Goal: Task Accomplishment & Management: Use online tool/utility

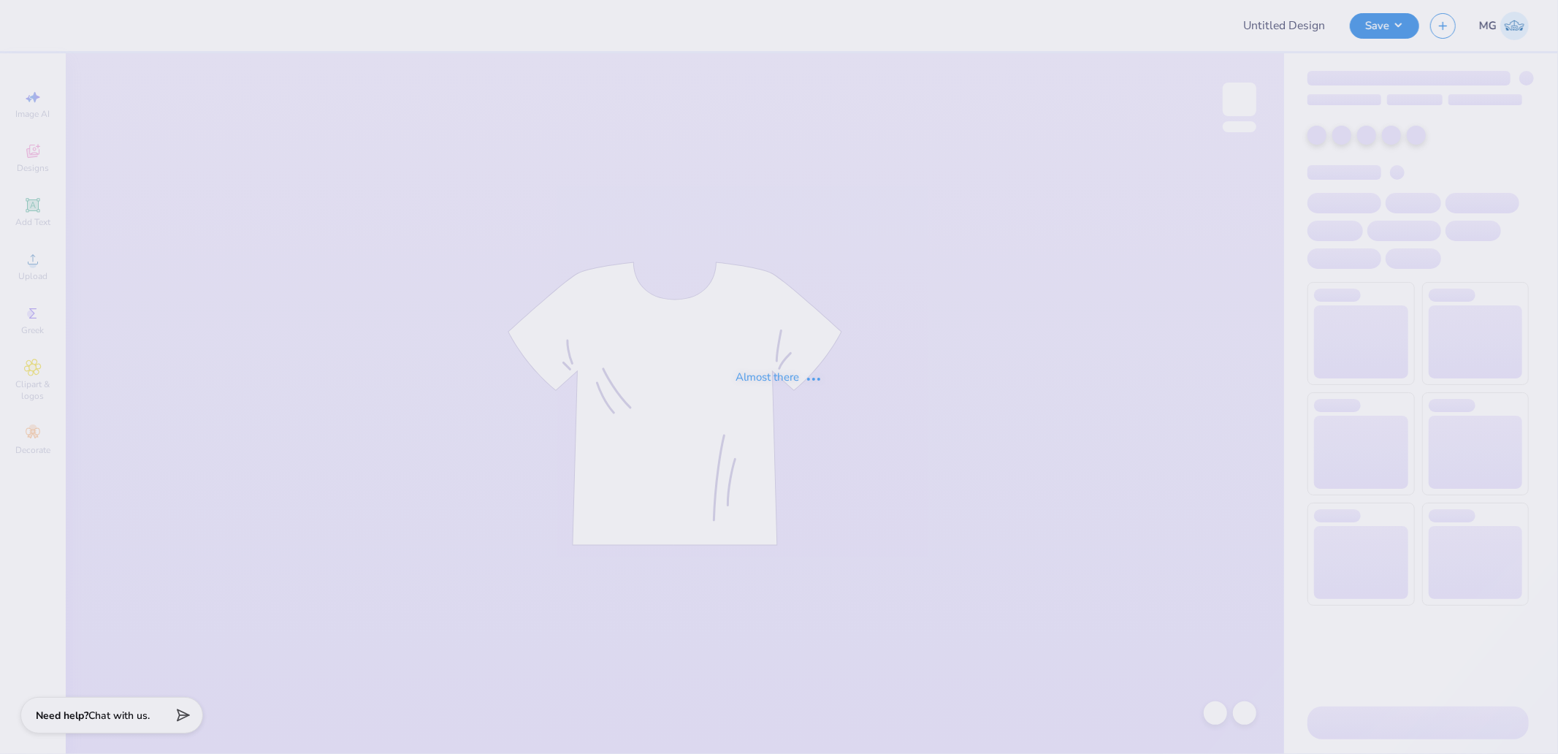
type input "[PERSON_NAME] : [GEOGRAPHIC_DATA] (ECU)"
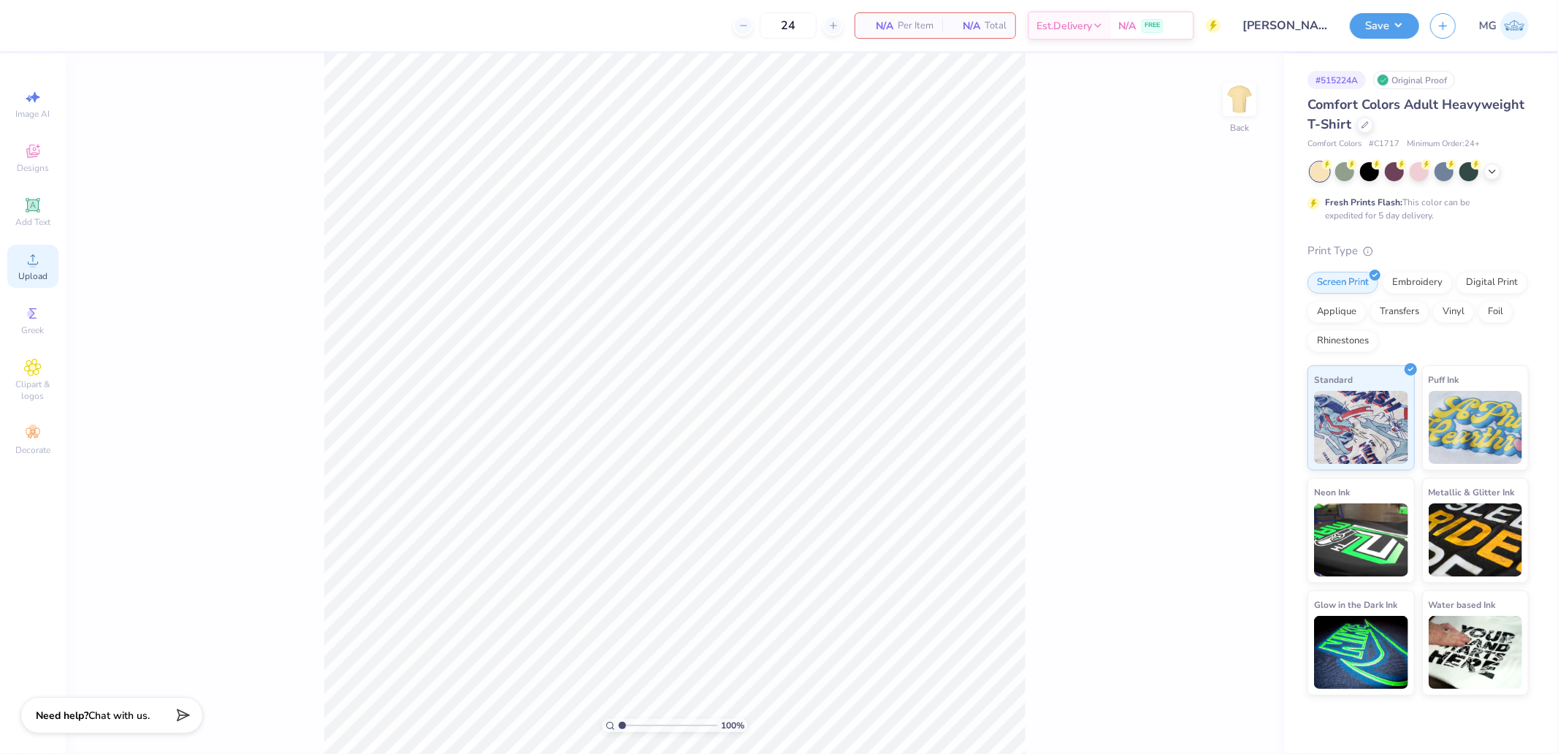
click at [41, 259] on icon at bounding box center [33, 260] width 18 height 18
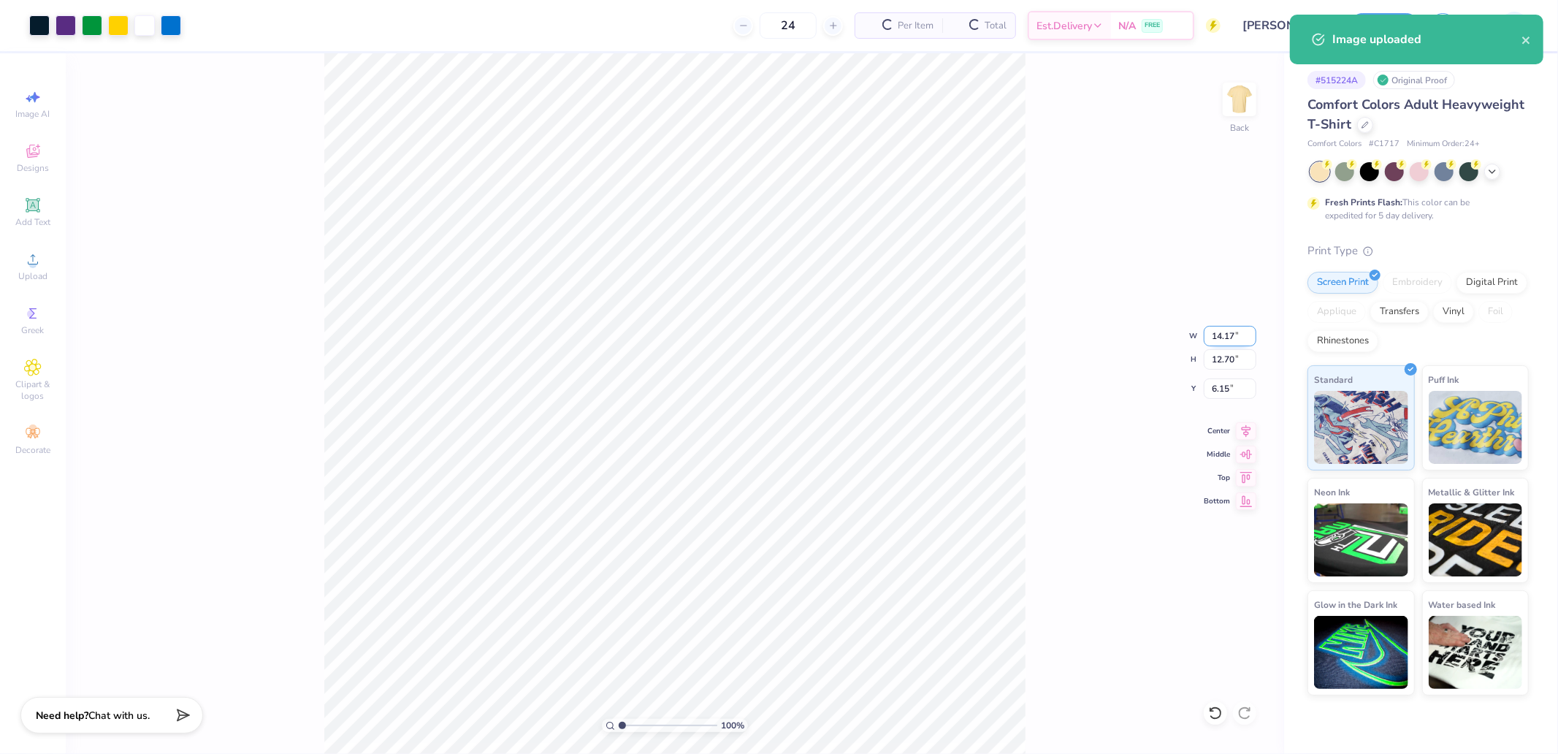
click at [1238, 332] on input "14.17" at bounding box center [1230, 336] width 53 height 20
click at [1231, 388] on input "6.15" at bounding box center [1230, 388] width 53 height 20
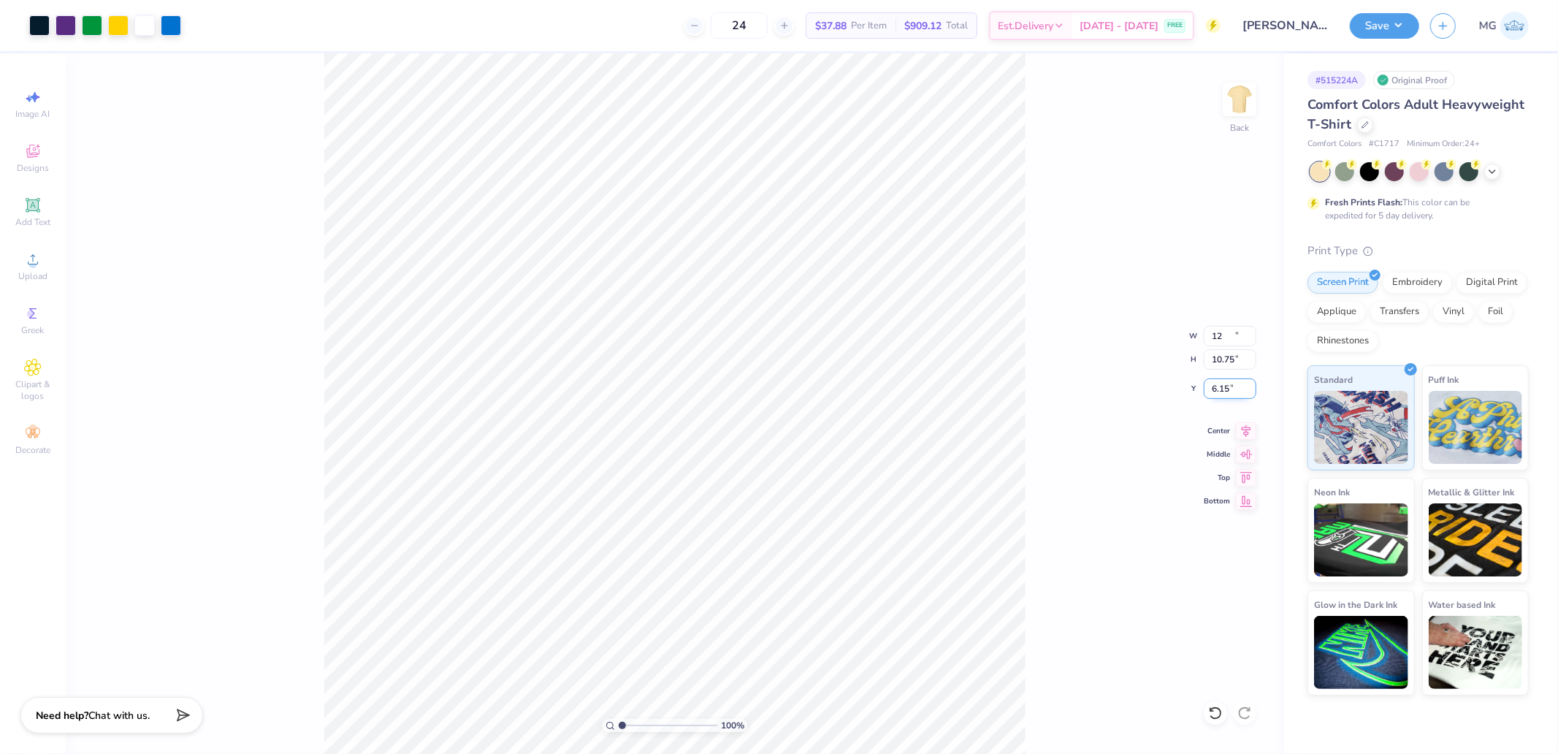
type input "12.00"
type input "10.75"
type input "3.00"
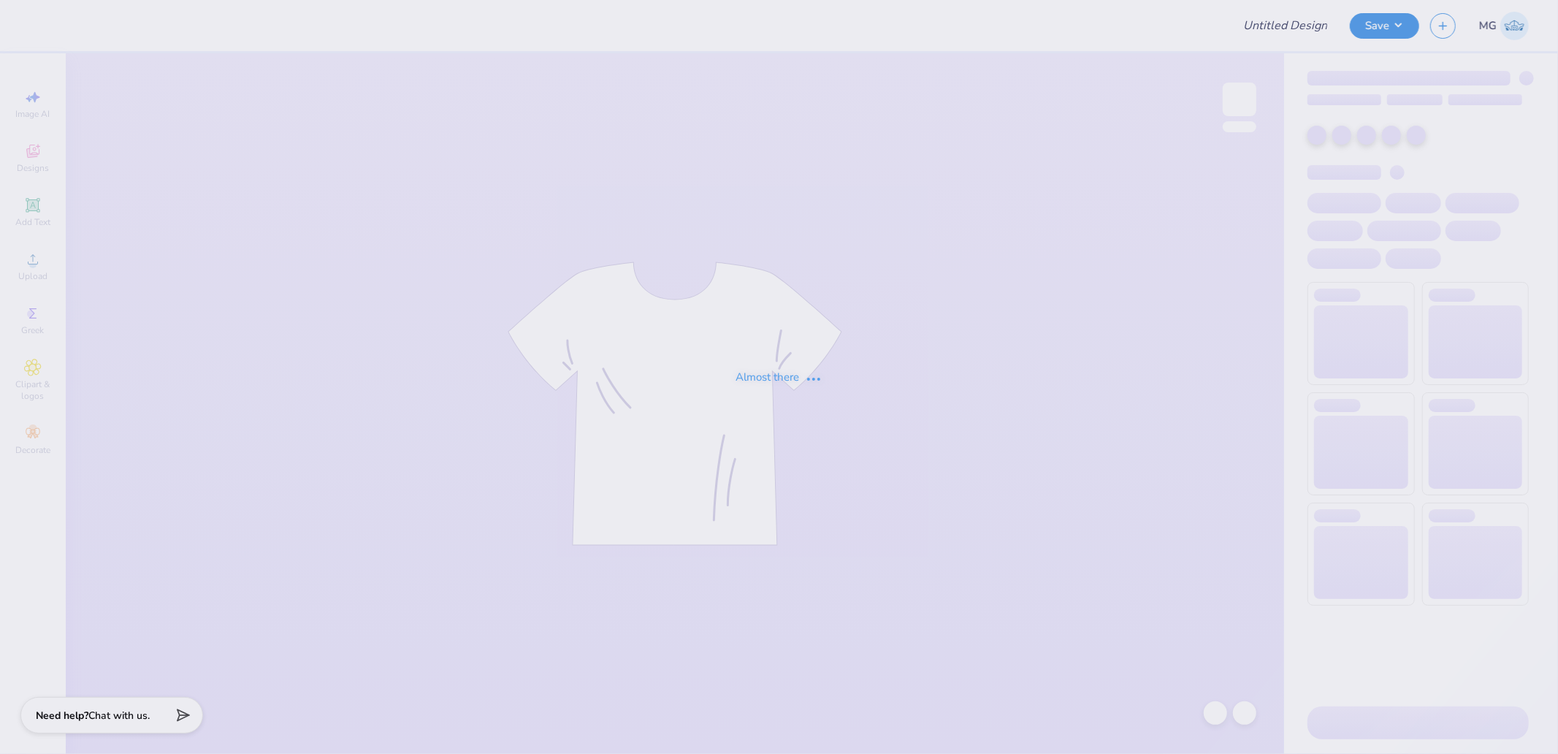
type input "[PERSON_NAME] : [GEOGRAPHIC_DATA] (ECU)"
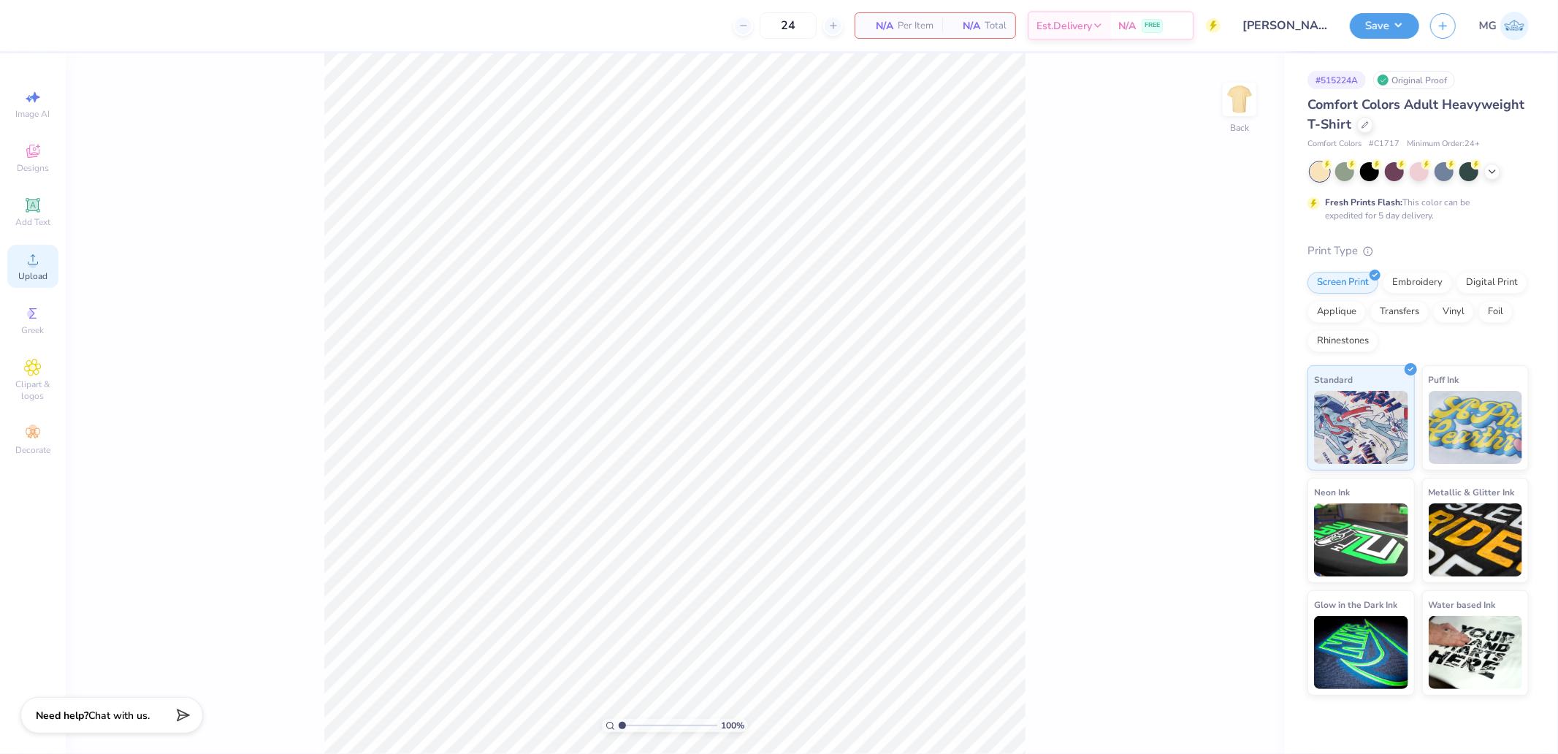
click at [35, 267] on circle at bounding box center [32, 264] width 8 height 8
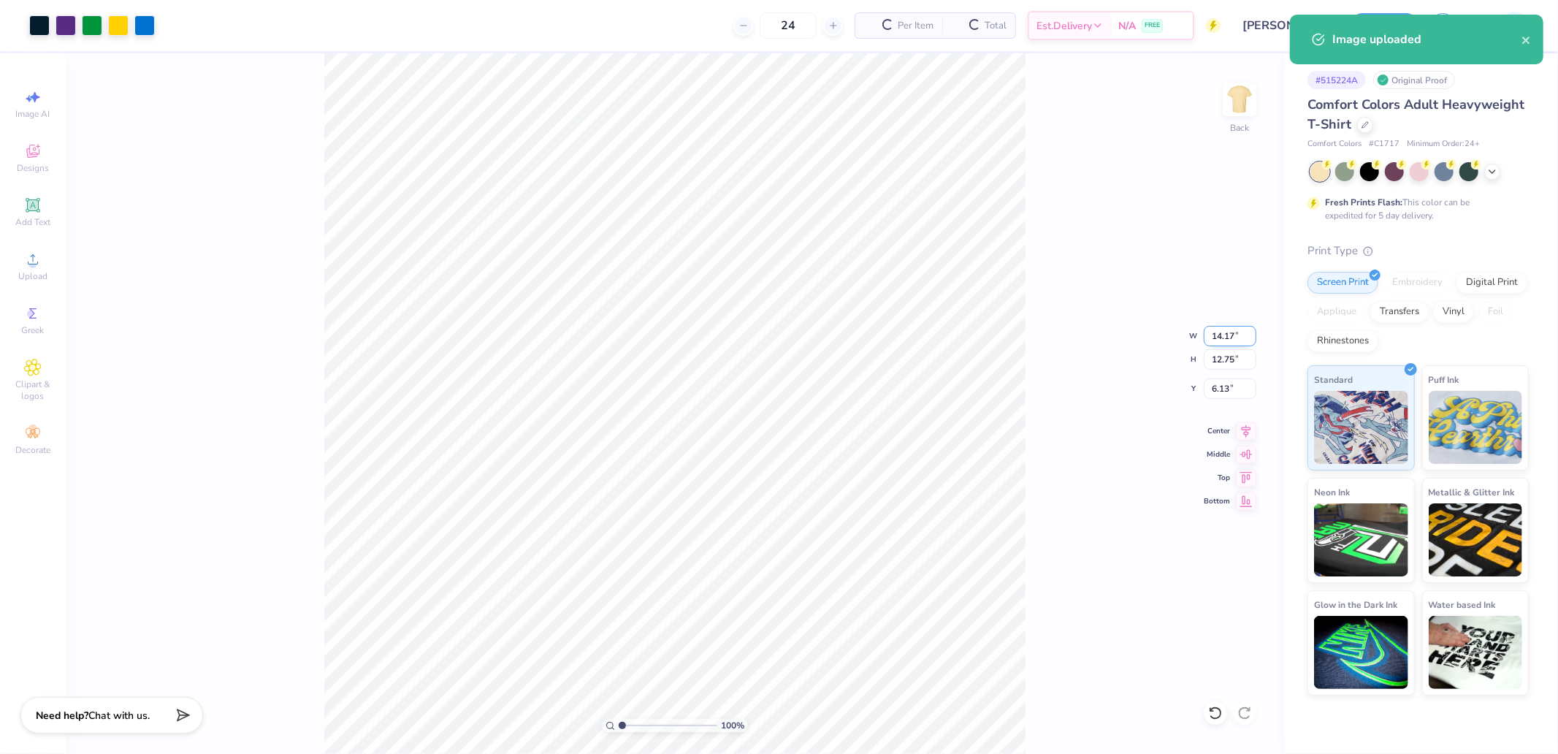
click at [1238, 329] on input "14.17" at bounding box center [1230, 336] width 53 height 20
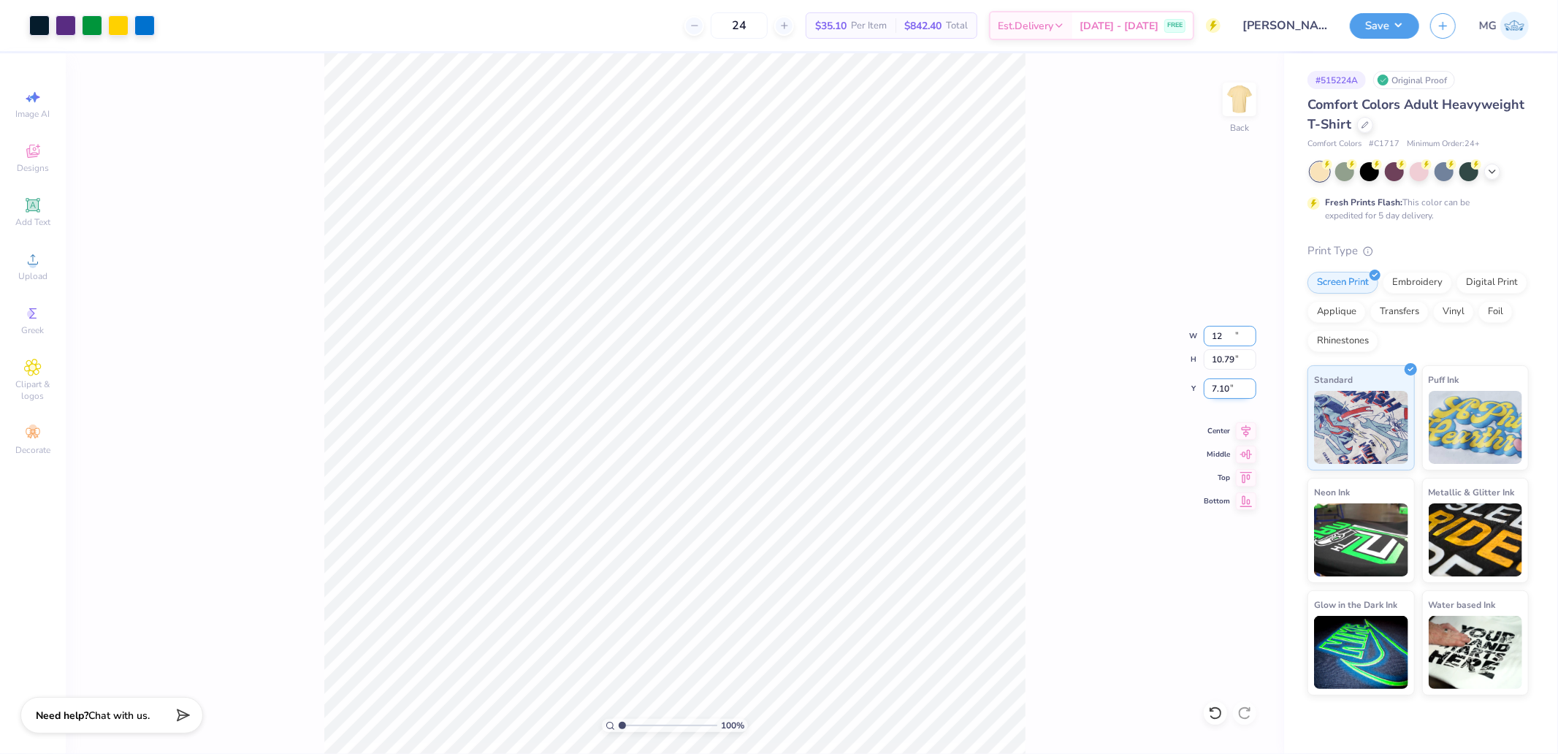
type input "12.00"
type input "10.79"
click at [1222, 388] on input "7.10" at bounding box center [1230, 388] width 53 height 20
type input "3.00"
click at [1381, 26] on button "Save" at bounding box center [1384, 24] width 69 height 26
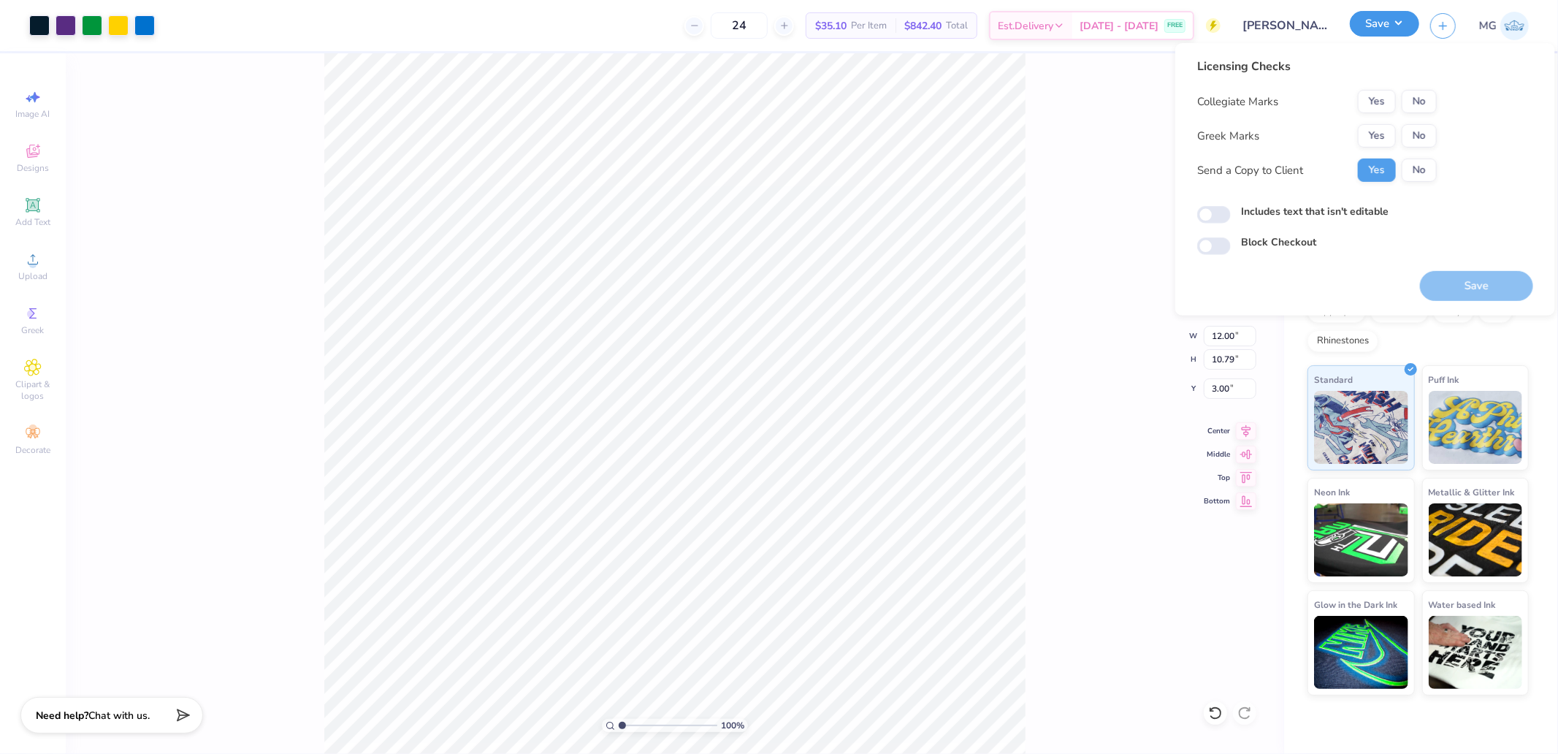
click at [1381, 28] on button "Save" at bounding box center [1384, 24] width 69 height 26
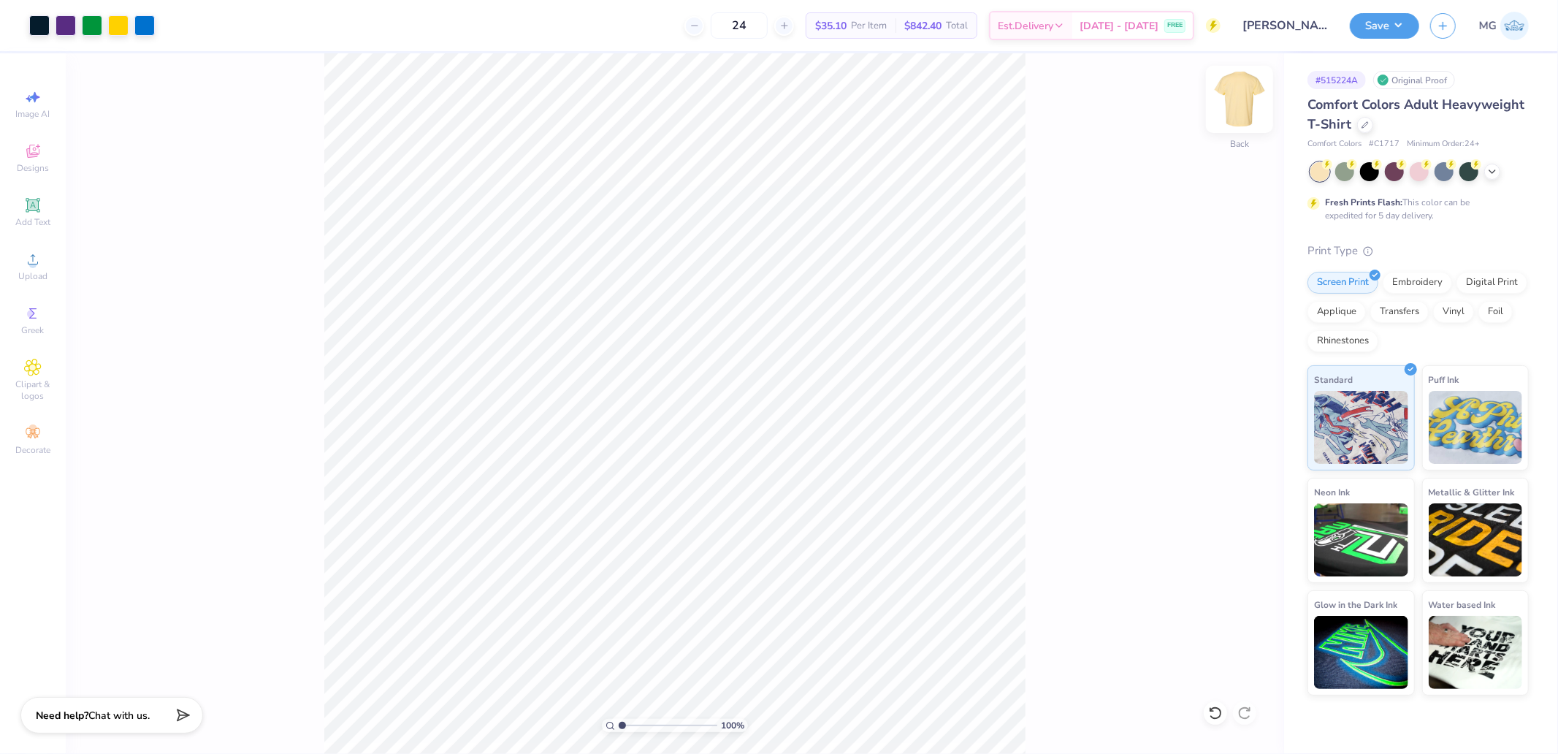
click at [1238, 103] on img at bounding box center [1240, 99] width 58 height 58
click at [49, 258] on div "Upload" at bounding box center [32, 266] width 51 height 43
click at [1243, 92] on img at bounding box center [1240, 99] width 58 height 58
click at [1243, 84] on img at bounding box center [1240, 99] width 58 height 58
click at [39, 26] on div at bounding box center [39, 24] width 20 height 20
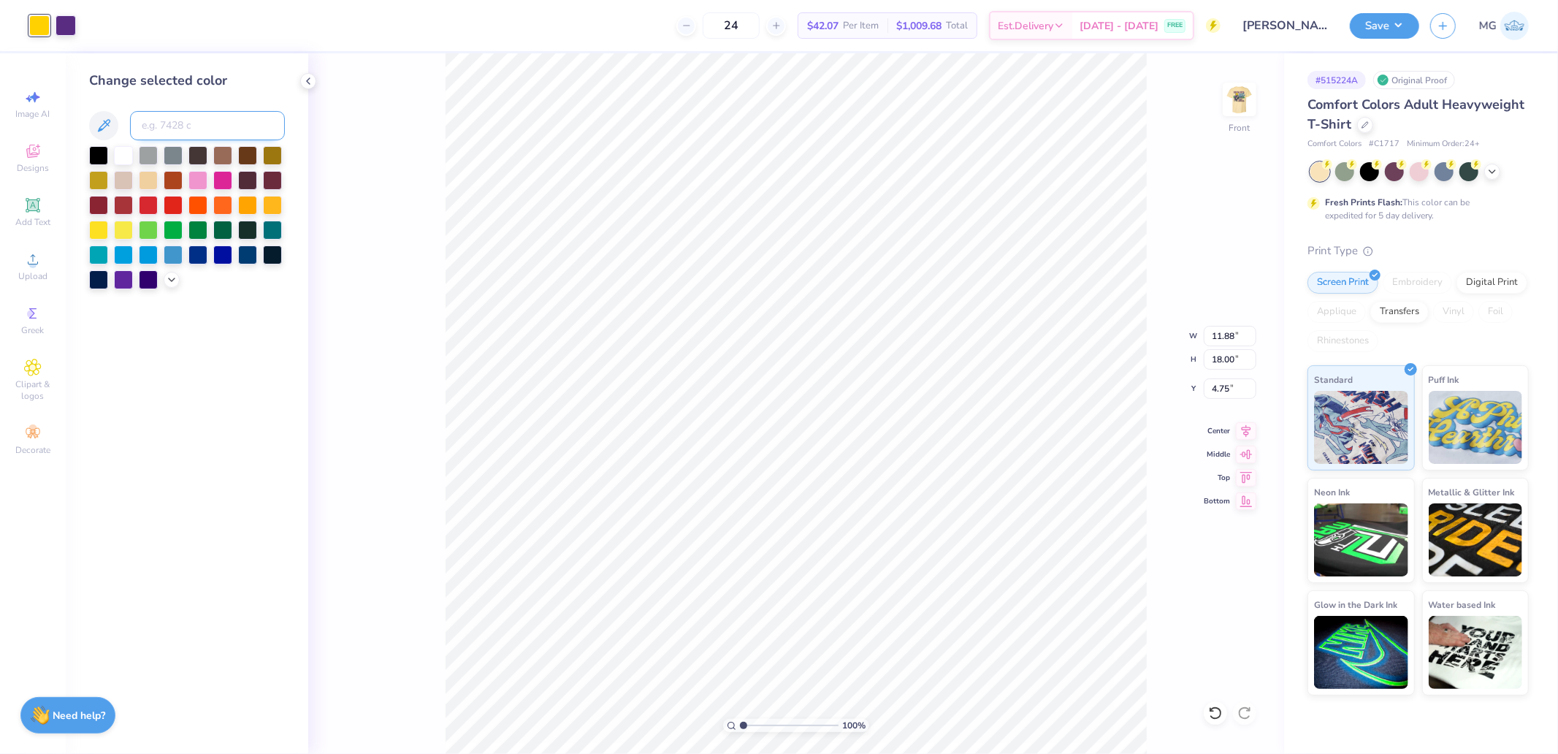
click at [215, 130] on input at bounding box center [207, 125] width 155 height 29
type input "296"
click at [1229, 362] on input "18.00" at bounding box center [1230, 359] width 53 height 20
type input "15"
type input "9.90"
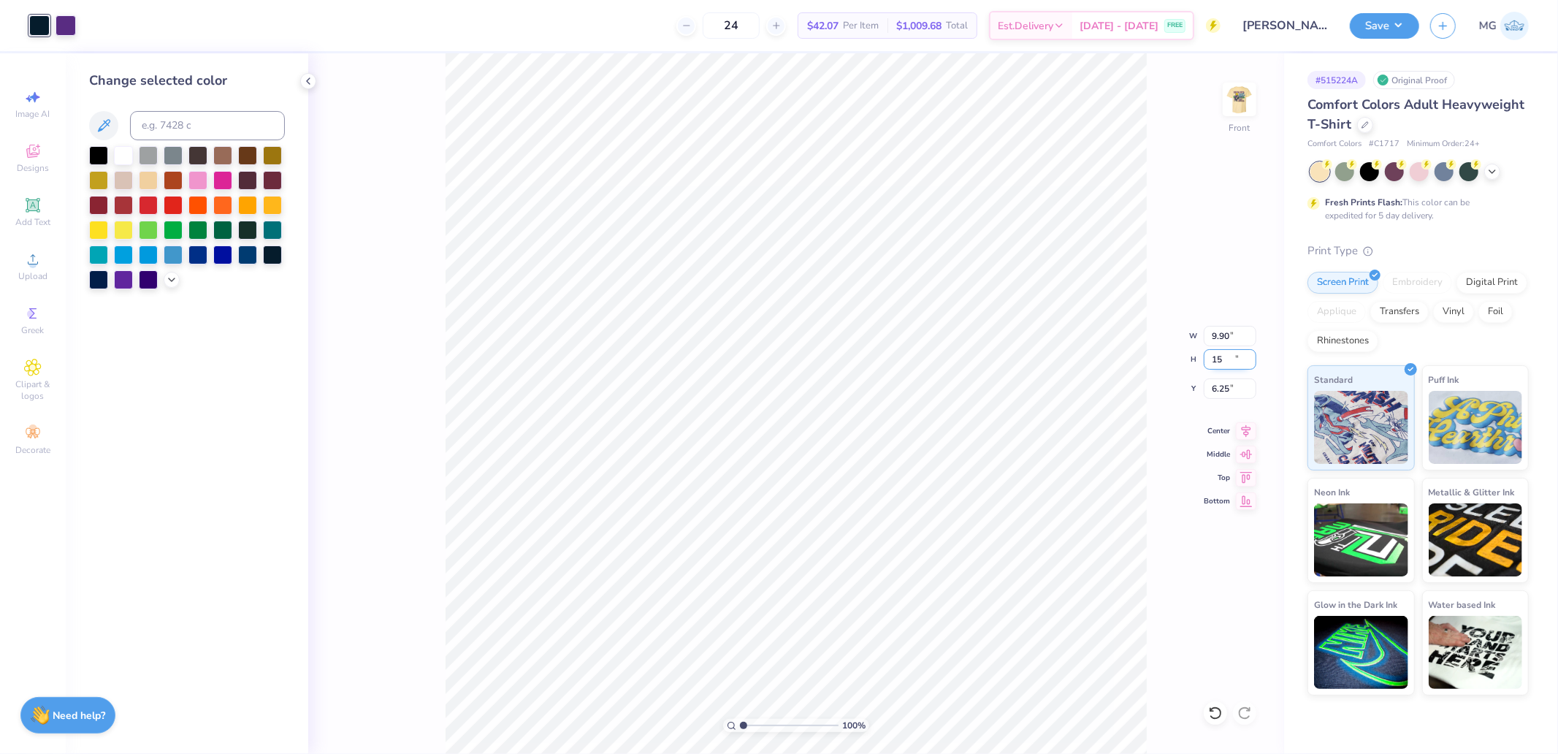
type input "15.00"
click at [1230, 389] on input "6.25" at bounding box center [1230, 388] width 53 height 20
type input "3.00"
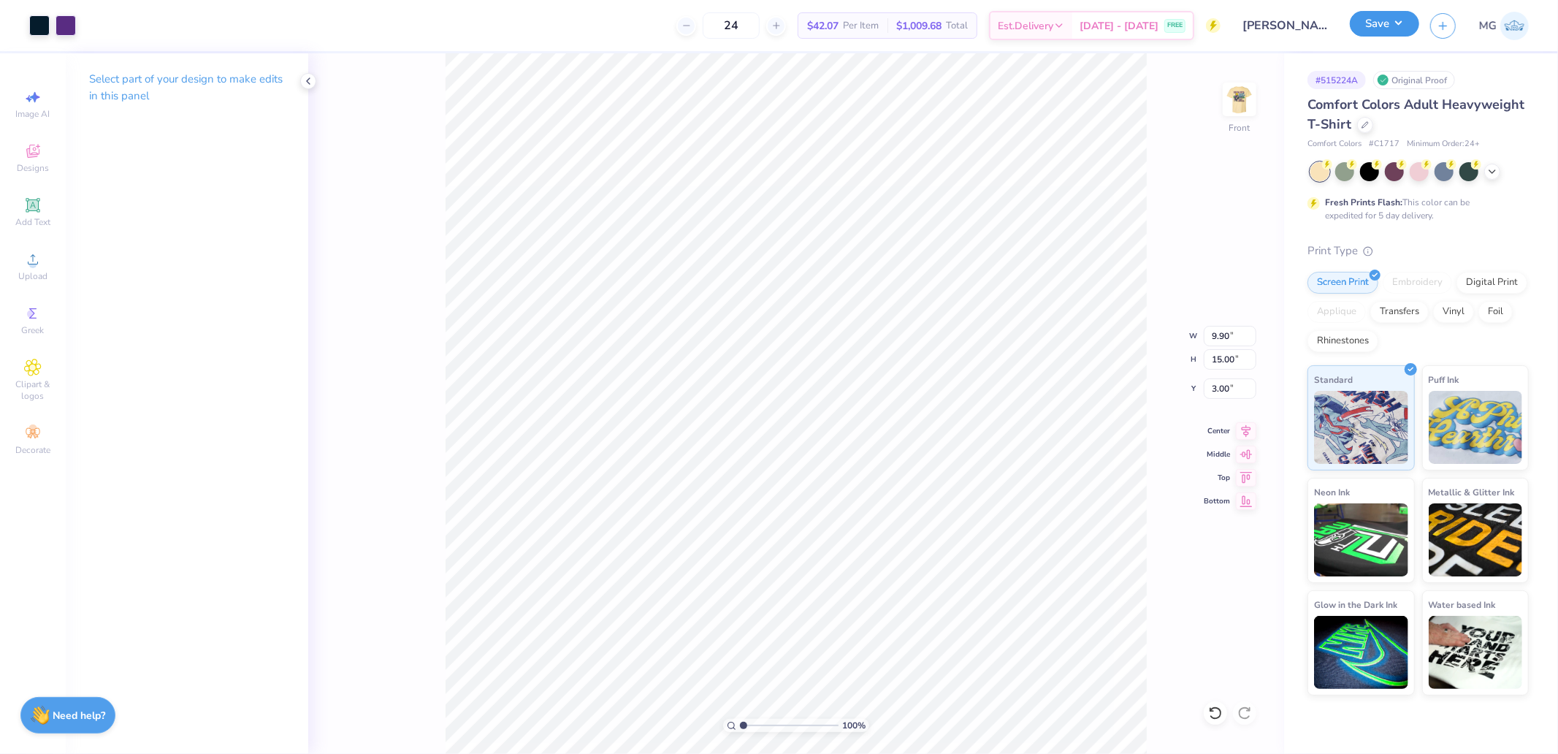
click at [1376, 26] on button "Save" at bounding box center [1384, 24] width 69 height 26
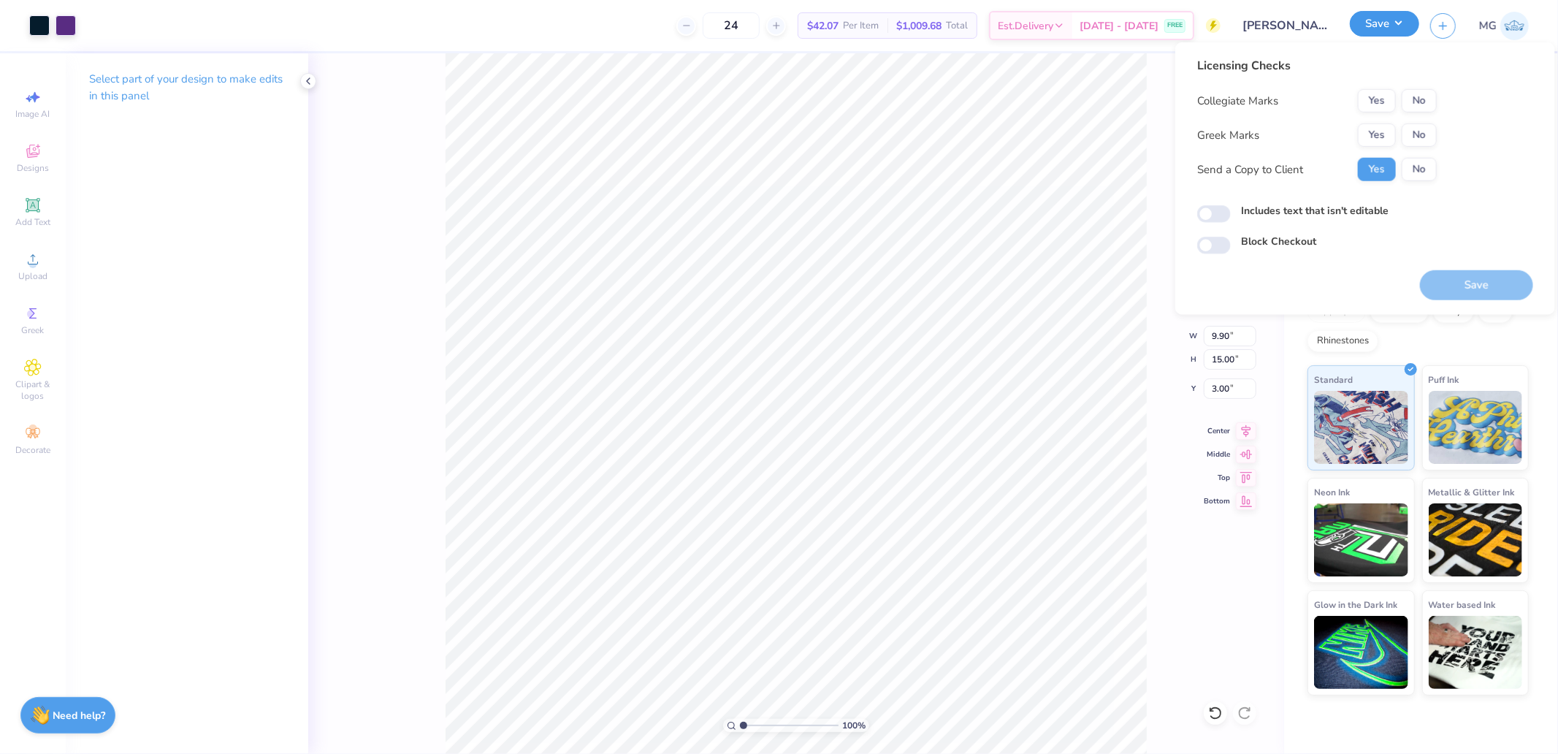
click at [1371, 34] on button "Save" at bounding box center [1384, 24] width 69 height 26
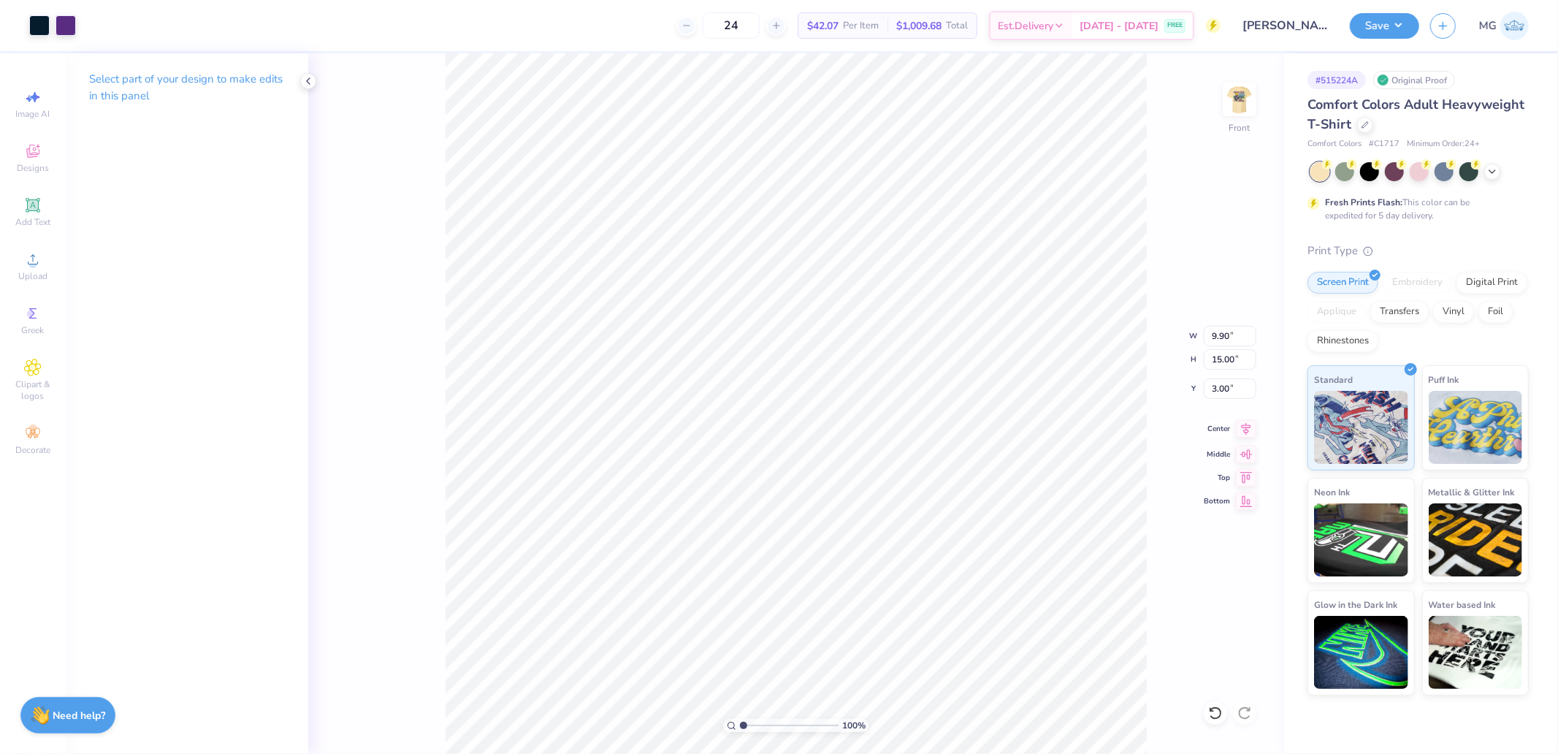
click at [1249, 435] on icon at bounding box center [1246, 429] width 20 height 18
click at [1388, 23] on button "Save" at bounding box center [1384, 24] width 69 height 26
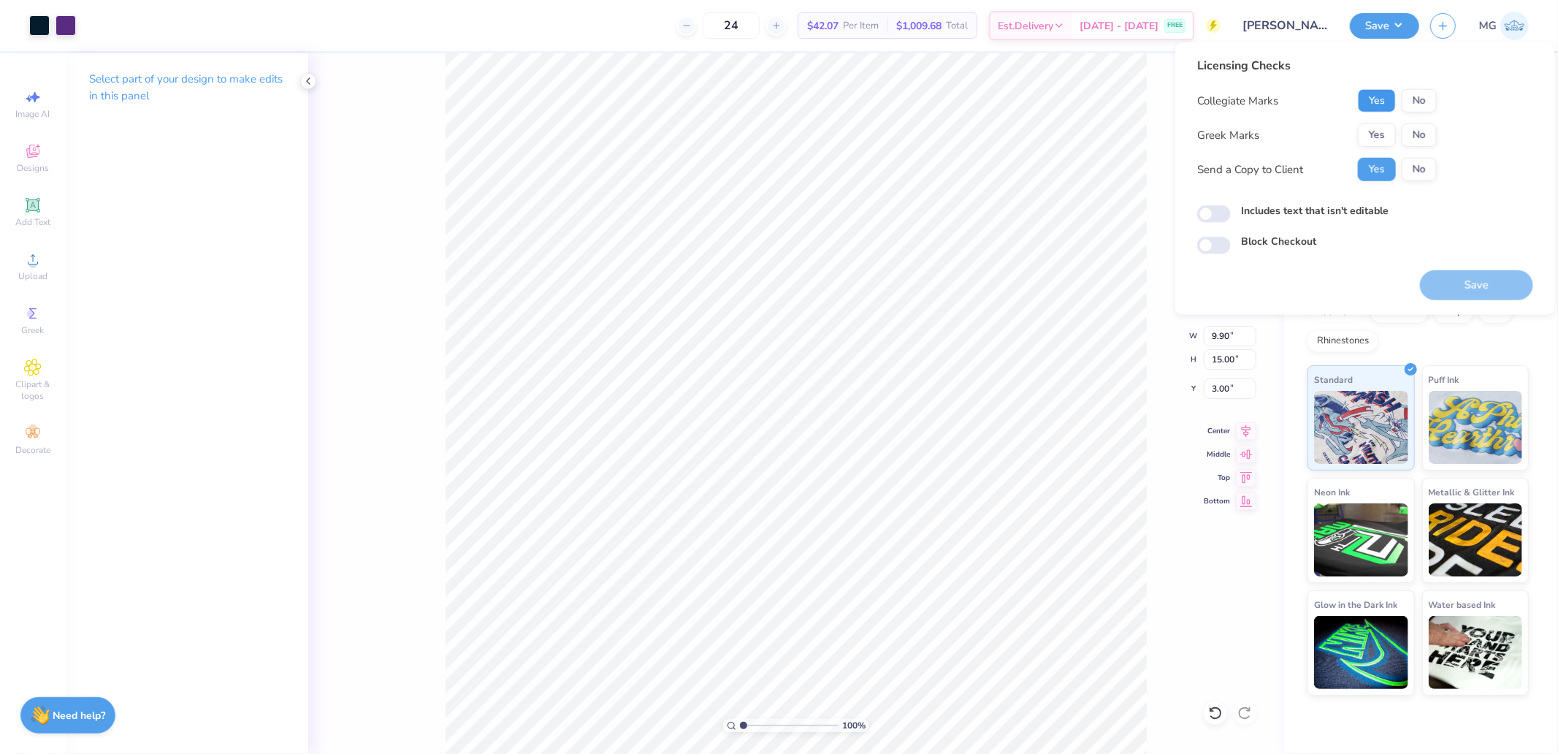
drag, startPoint x: 1381, startPoint y: 105, endPoint x: 1382, endPoint y: 115, distance: 10.3
click at [1382, 105] on button "Yes" at bounding box center [1377, 100] width 38 height 23
drag, startPoint x: 1382, startPoint y: 115, endPoint x: 1391, endPoint y: 153, distance: 39.2
click at [1382, 140] on button "Yes" at bounding box center [1377, 134] width 38 height 23
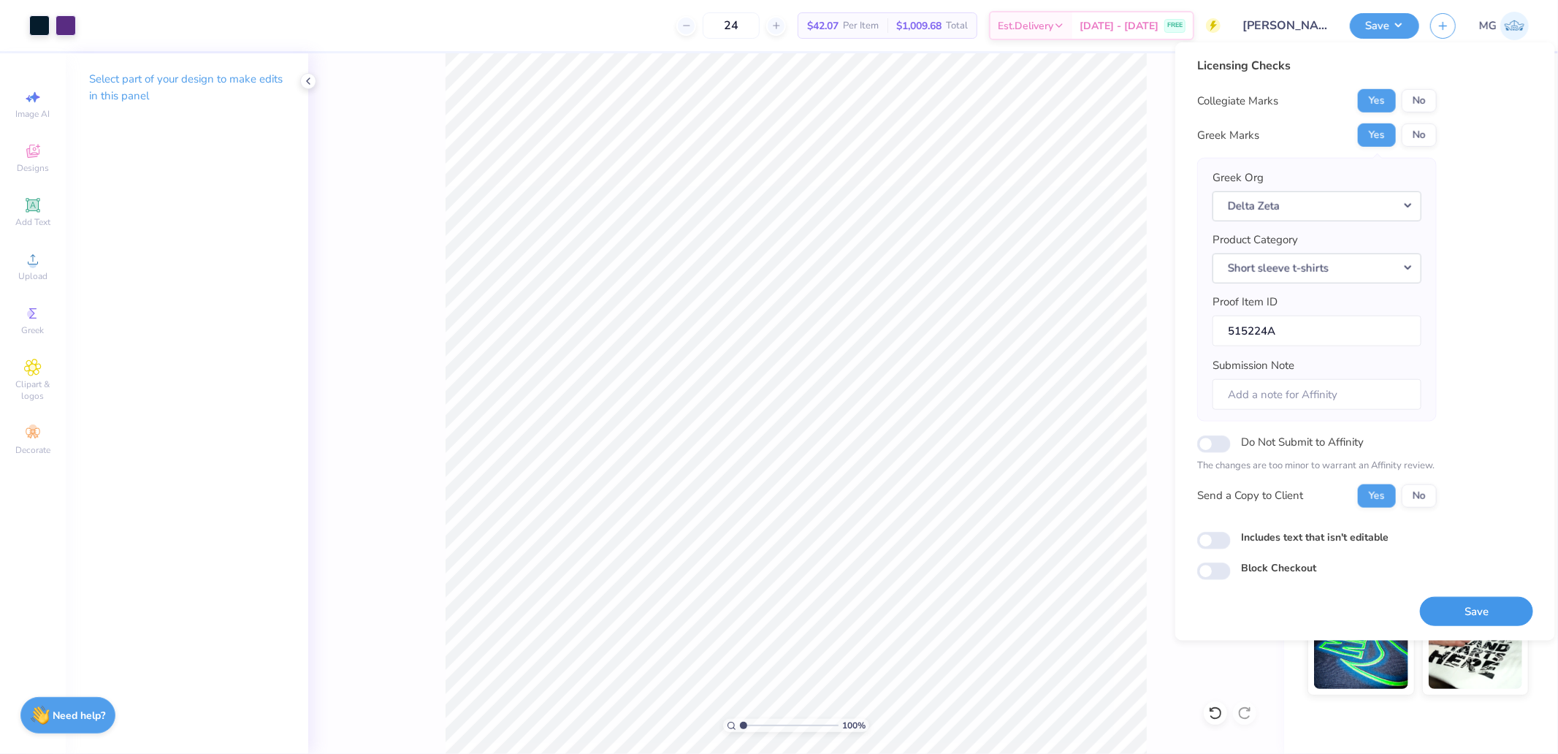
click at [1463, 610] on button "Save" at bounding box center [1476, 611] width 113 height 30
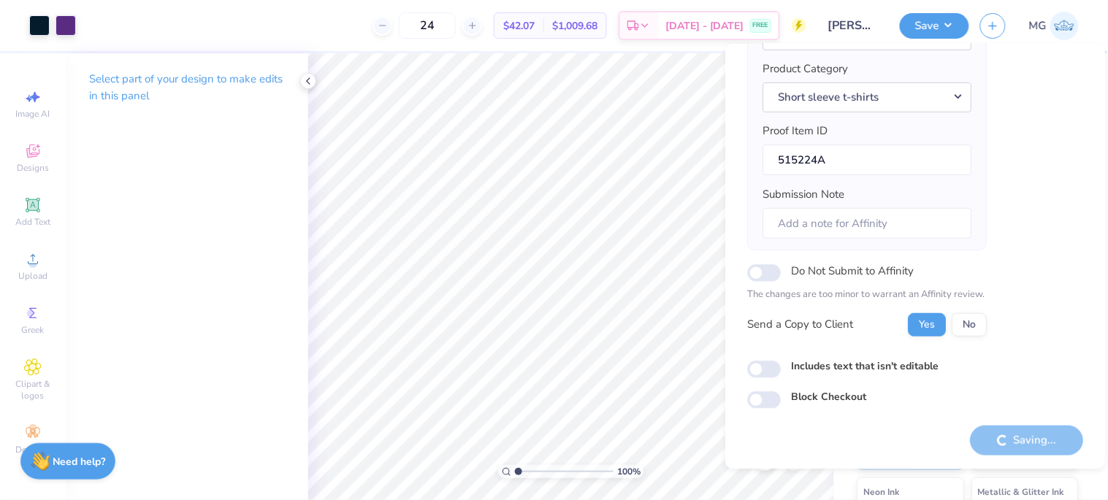
scroll to position [173, 0]
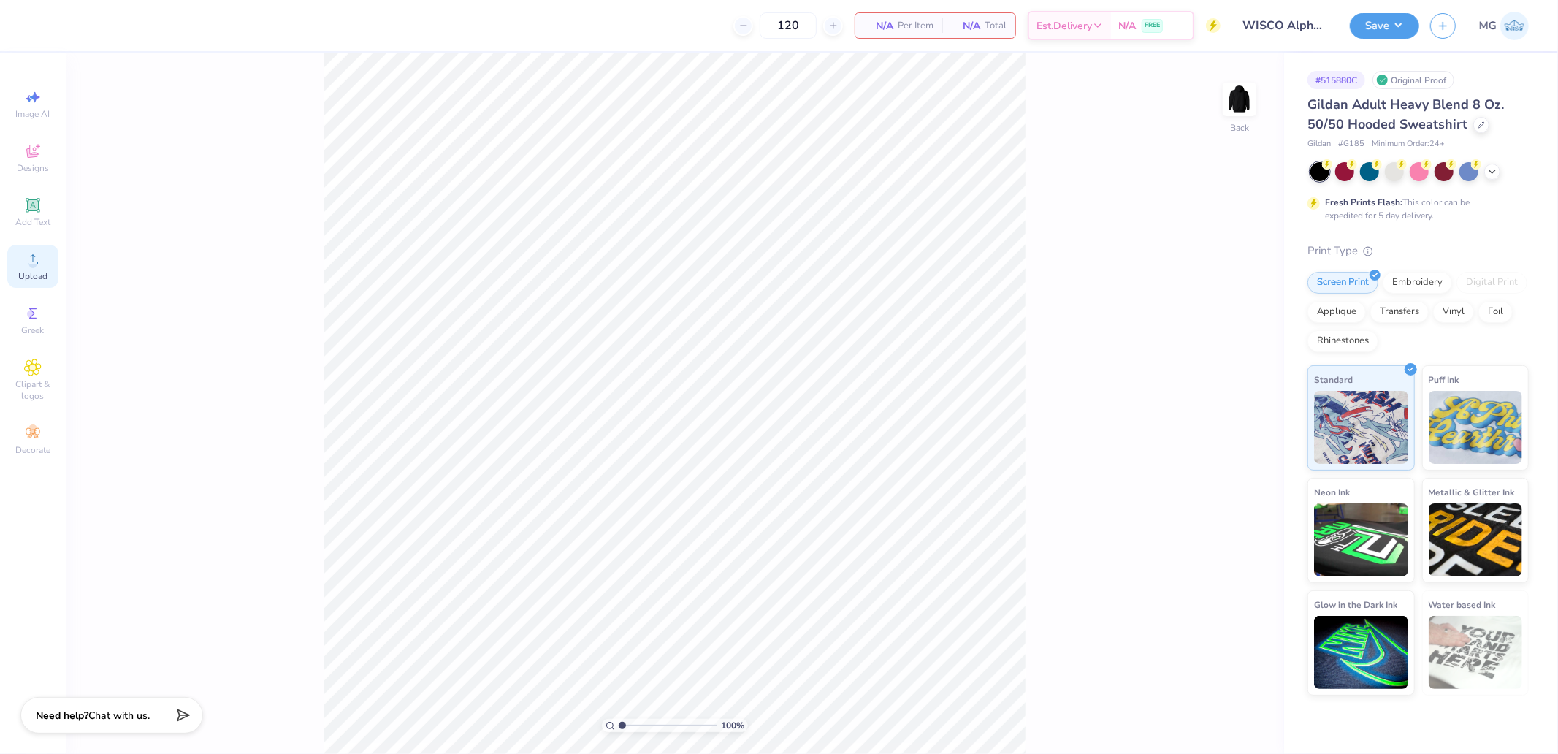
click at [38, 256] on icon at bounding box center [33, 260] width 18 height 18
click at [24, 268] on icon at bounding box center [33, 260] width 18 height 18
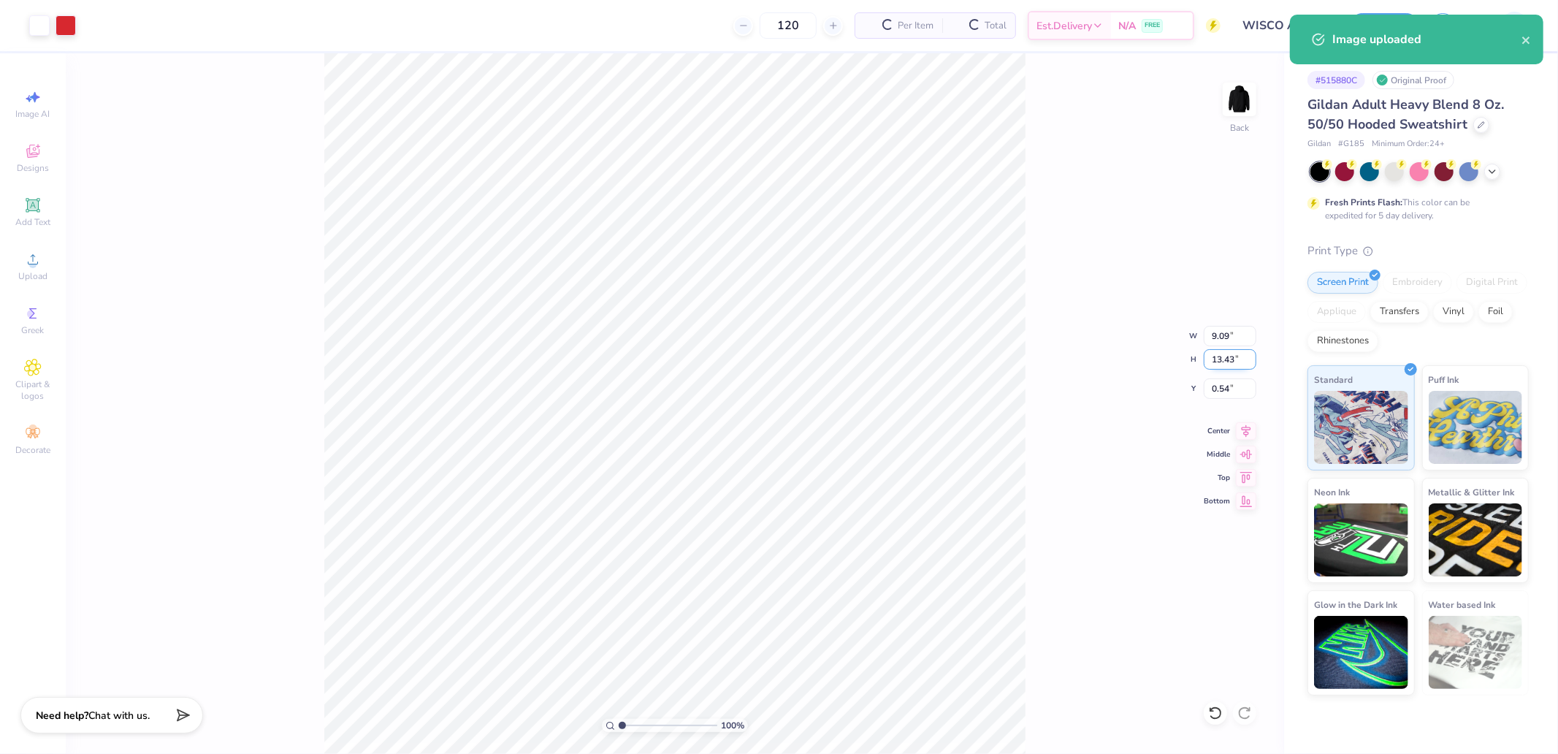
click at [1224, 368] on input "13.43" at bounding box center [1230, 359] width 53 height 20
type input "10.5"
type input "7.11"
type input "10.50"
type input "2.00"
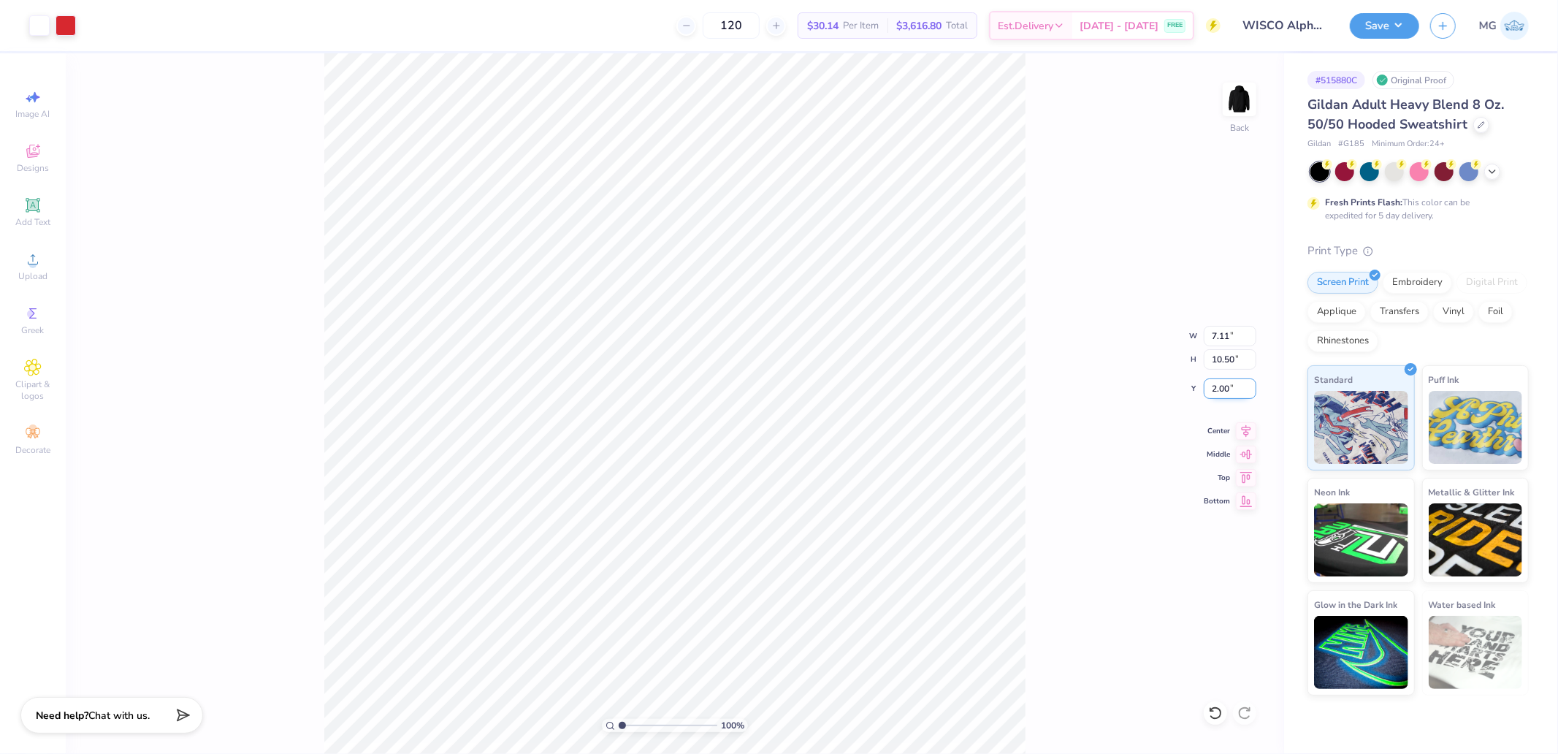
click at [1223, 384] on input "2.00" at bounding box center [1230, 388] width 53 height 20
click at [1241, 427] on icon at bounding box center [1246, 429] width 20 height 18
drag, startPoint x: 1362, startPoint y: 24, endPoint x: 1368, endPoint y: 39, distance: 16.0
click at [1362, 25] on button "Save" at bounding box center [1384, 26] width 69 height 26
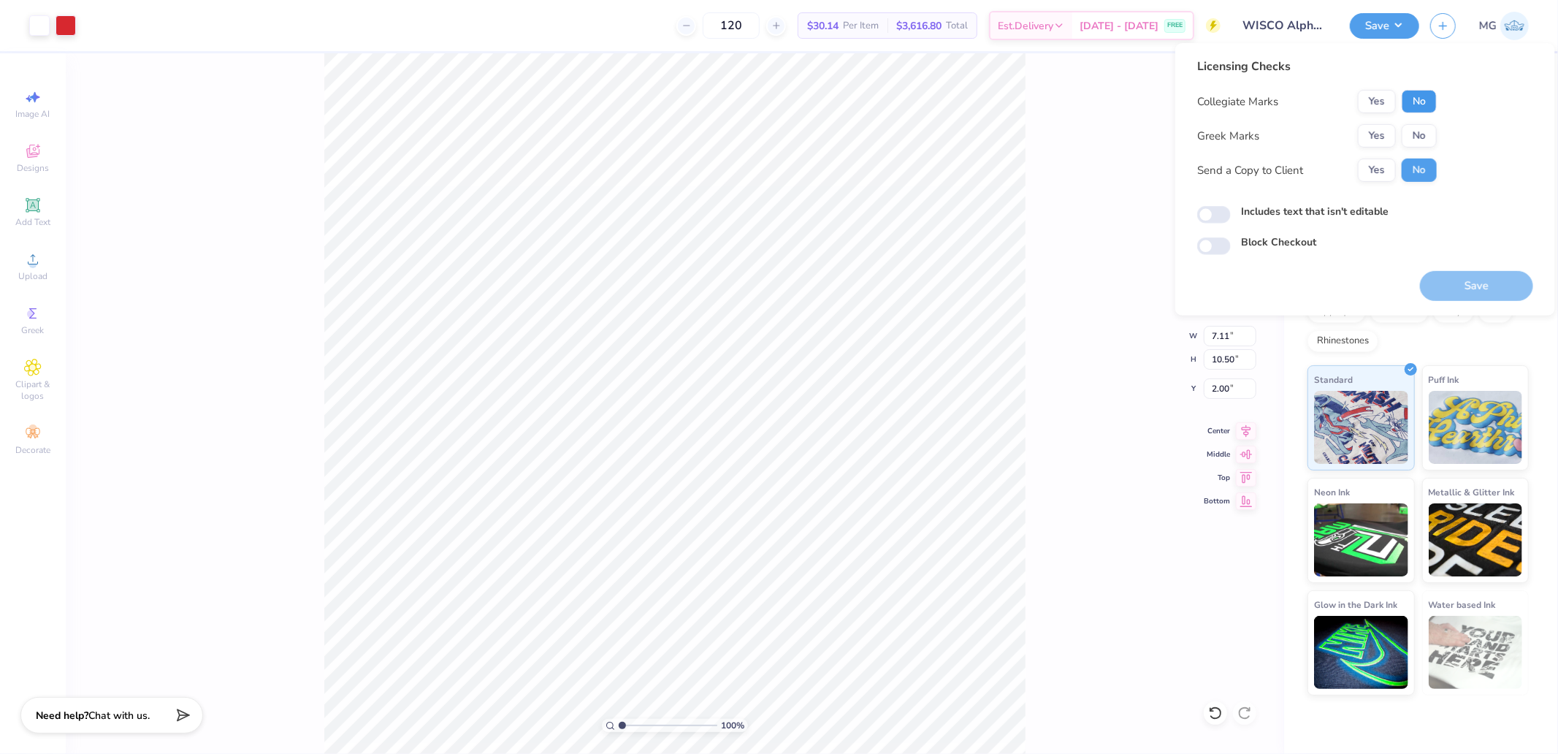
click at [1418, 99] on button "No" at bounding box center [1419, 101] width 35 height 23
click at [1382, 126] on button "Yes" at bounding box center [1377, 135] width 38 height 23
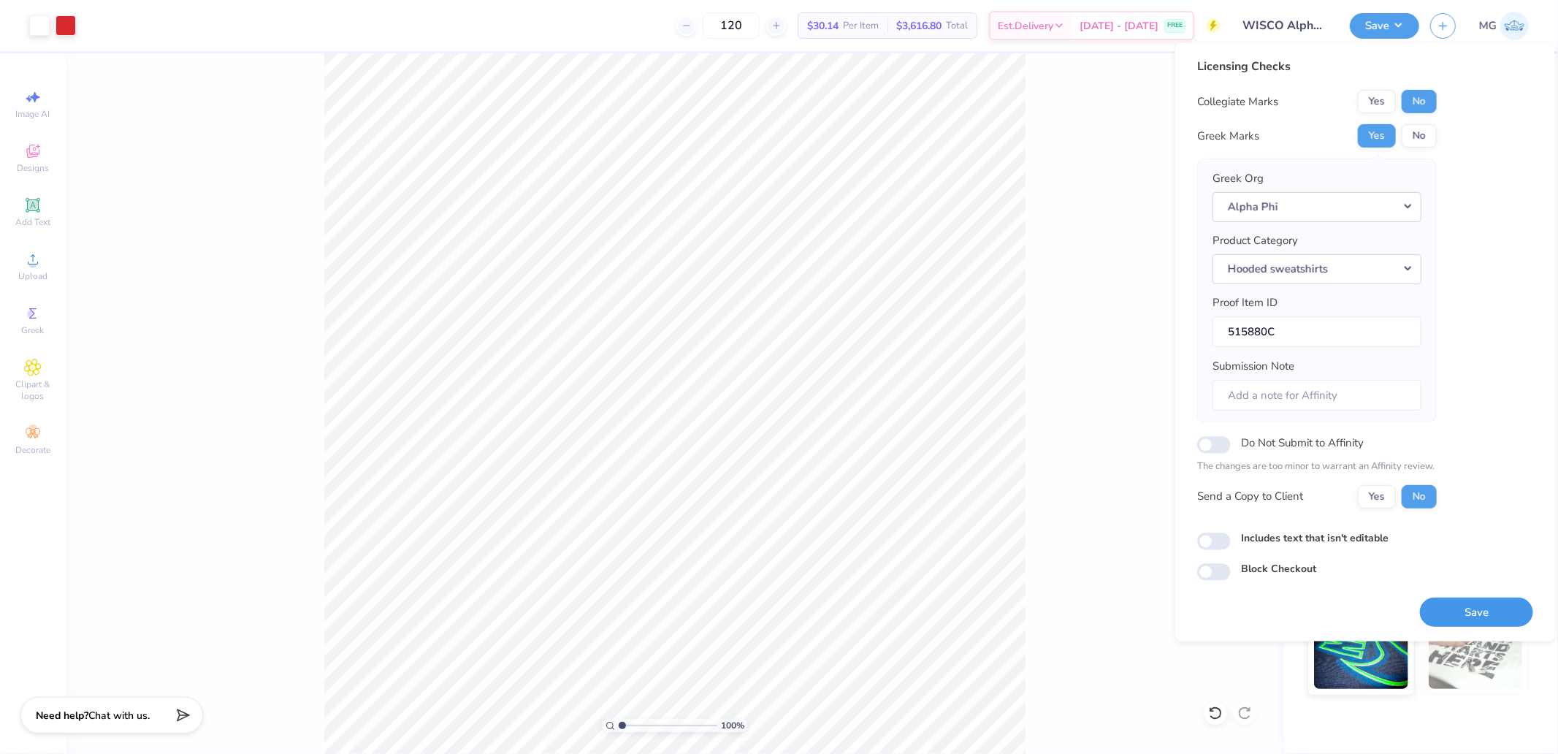
click at [1458, 605] on button "Save" at bounding box center [1476, 612] width 113 height 30
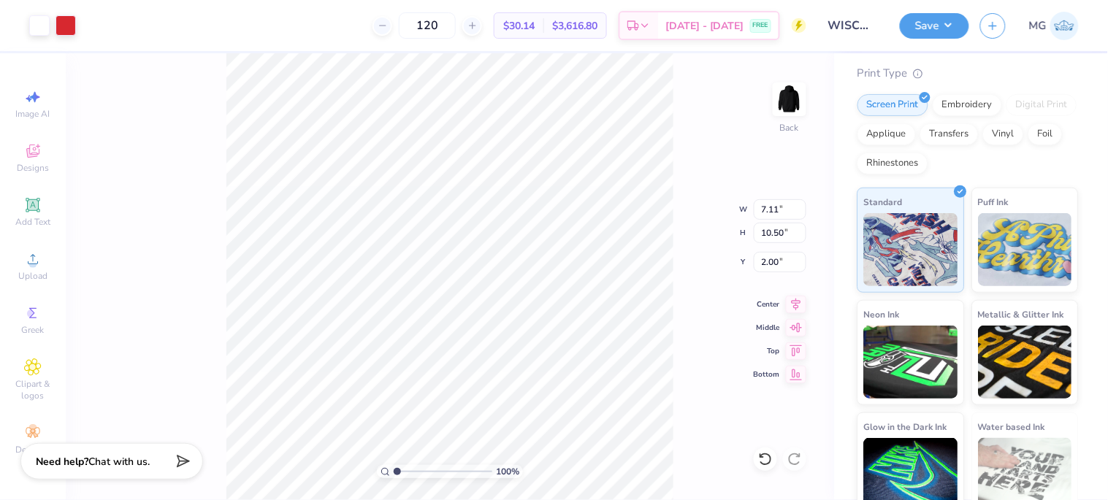
scroll to position [194, 0]
